Goal: Information Seeking & Learning: Learn about a topic

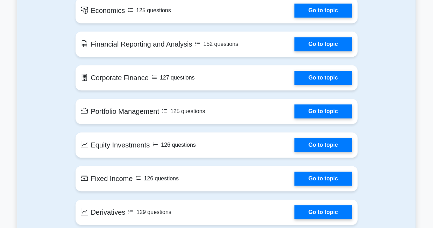
scroll to position [468, 0]
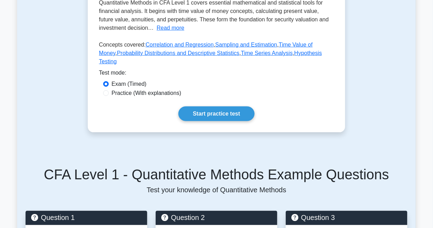
scroll to position [193, 0]
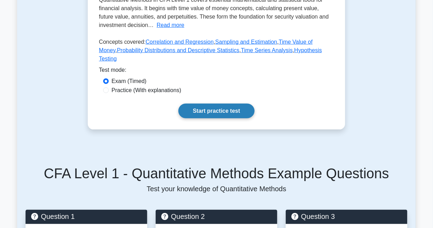
click at [212, 118] on link "Start practice test" at bounding box center [217, 111] width 76 height 15
